Goal: Subscribe to service/newsletter

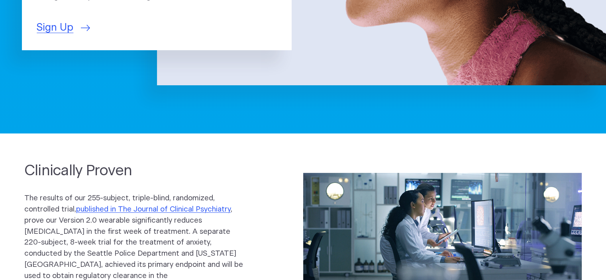
scroll to position [212, 0]
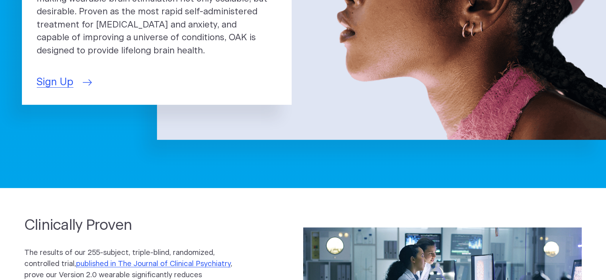
click at [53, 79] on span "Sign Up" at bounding box center [55, 82] width 37 height 15
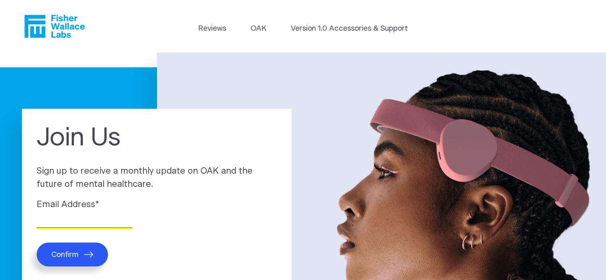
click at [49, 218] on input "Email Address *" at bounding box center [85, 222] width 96 height 12
type input "pheromann@yahoo.com"
click at [76, 251] on span "Confirm" at bounding box center [64, 254] width 27 height 9
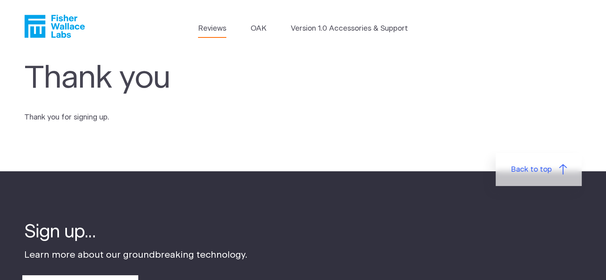
click at [209, 29] on link "Reviews" at bounding box center [212, 28] width 28 height 11
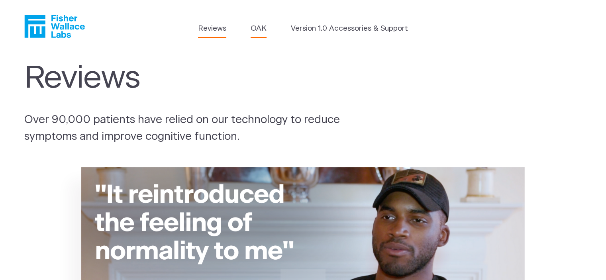
click at [258, 26] on link "OAK" at bounding box center [259, 28] width 16 height 11
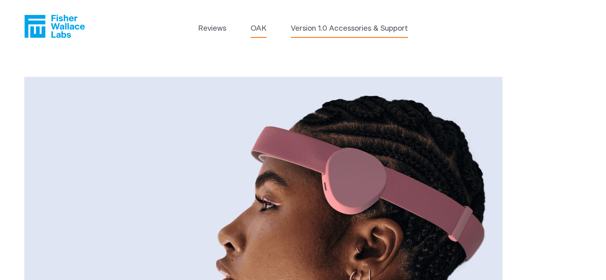
click at [309, 27] on link "Version 1.0 Accessories & Support" at bounding box center [349, 28] width 117 height 11
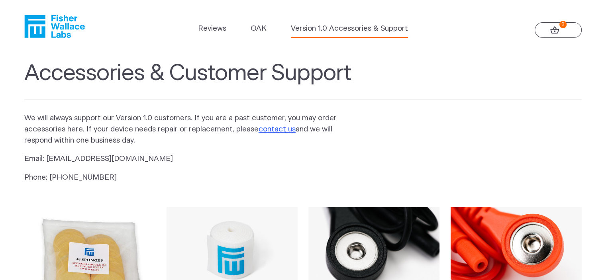
click at [313, 27] on link "Version 1.0 Accessories & Support" at bounding box center [349, 28] width 117 height 11
click at [287, 129] on link "contact us" at bounding box center [277, 129] width 37 height 8
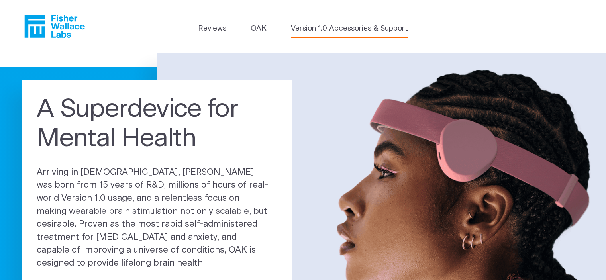
click at [315, 30] on link "Version 1.0 Accessories & Support" at bounding box center [349, 28] width 117 height 11
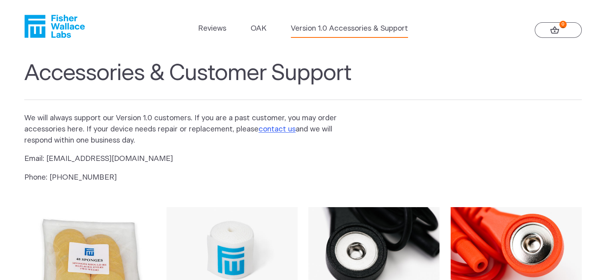
click at [547, 28] on link "0" at bounding box center [558, 30] width 47 height 16
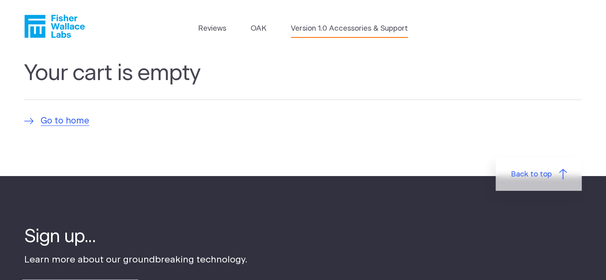
click at [357, 28] on link "Version 1.0 Accessories & Support" at bounding box center [349, 28] width 117 height 11
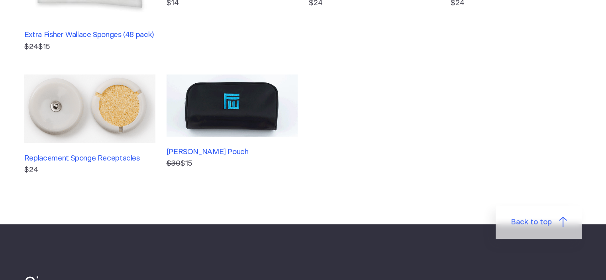
scroll to position [106, 0]
